Goal: Task Accomplishment & Management: Manage account settings

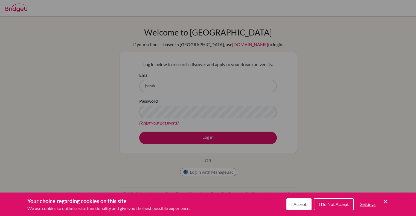
click at [292, 206] on span "I Accept" at bounding box center [298, 204] width 15 height 5
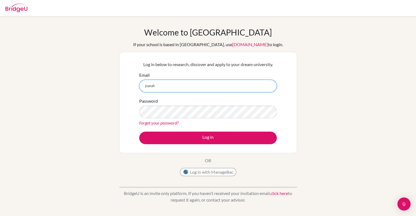
click at [208, 83] on input "joanah" at bounding box center [208, 86] width 138 height 13
type input "[EMAIL_ADDRESS][PERSON_NAME][DOMAIN_NAME]"
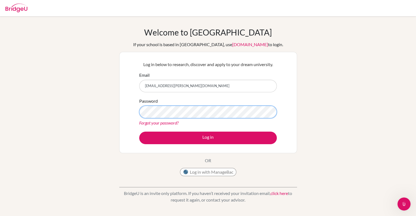
click at [139, 132] on button "Log in" at bounding box center [208, 138] width 138 height 13
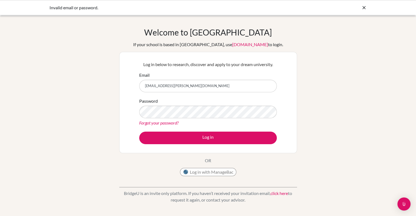
click at [175, 87] on input "[EMAIL_ADDRESS][PERSON_NAME][DOMAIN_NAME]" at bounding box center [208, 86] width 138 height 13
type input "[PERSON_NAME][EMAIL_ADDRESS][DOMAIN_NAME]"
click at [139, 132] on button "Log in" at bounding box center [208, 138] width 138 height 13
